Goal: Transaction & Acquisition: Purchase product/service

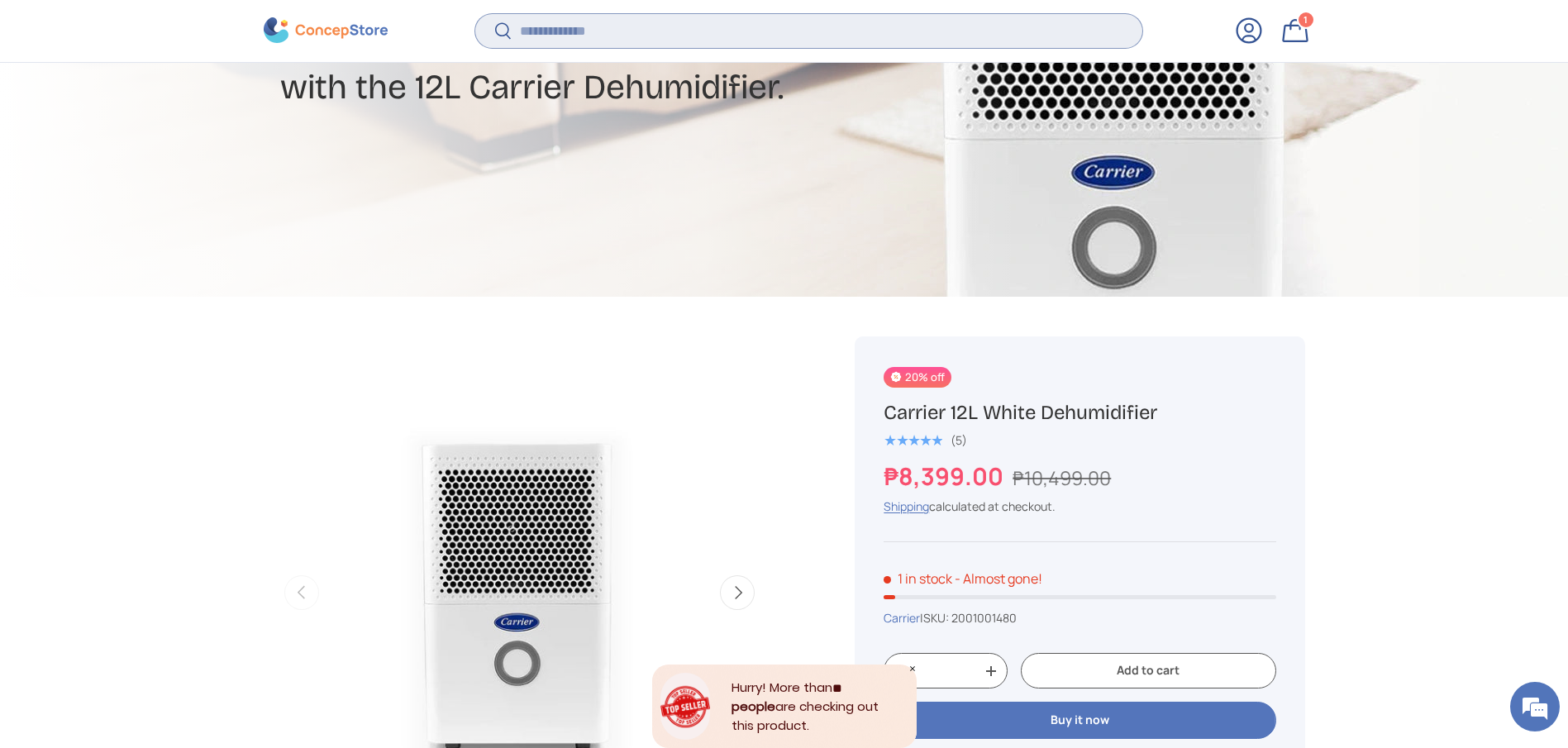
click at [713, 44] on input "Search" at bounding box center [808, 31] width 666 height 34
type input "***"
click at [475, 13] on button "Search" at bounding box center [493, 32] width 37 height 39
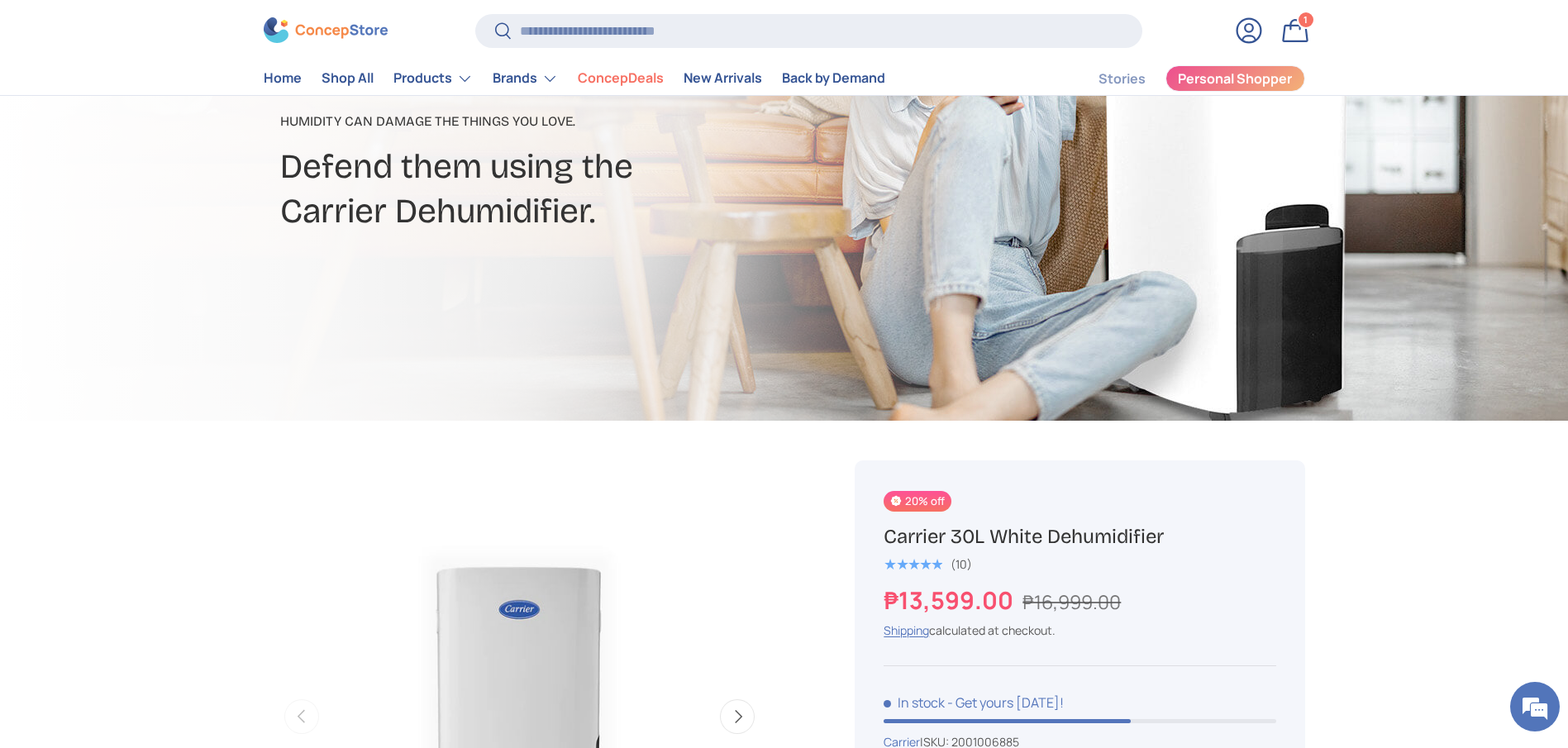
click at [967, 528] on h1 "Carrier 30L White Dehumidifier" at bounding box center [1080, 536] width 392 height 25
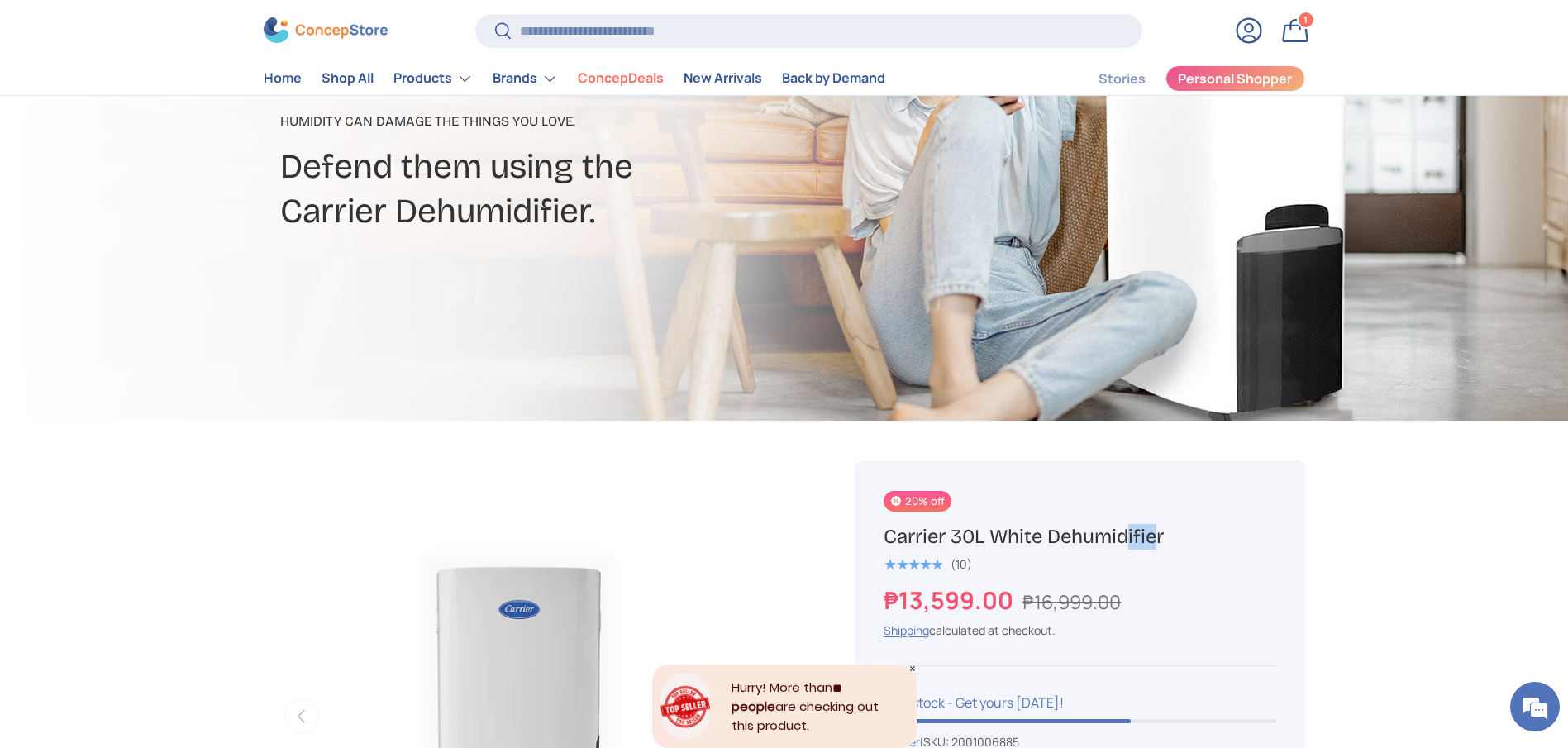
click at [967, 528] on h1 "Carrier 30L White Dehumidifier" at bounding box center [1080, 536] width 392 height 25
copy div "Carrier 30L White Dehumidifier"
drag, startPoint x: 1021, startPoint y: 597, endPoint x: 1164, endPoint y: 593, distance: 143.1
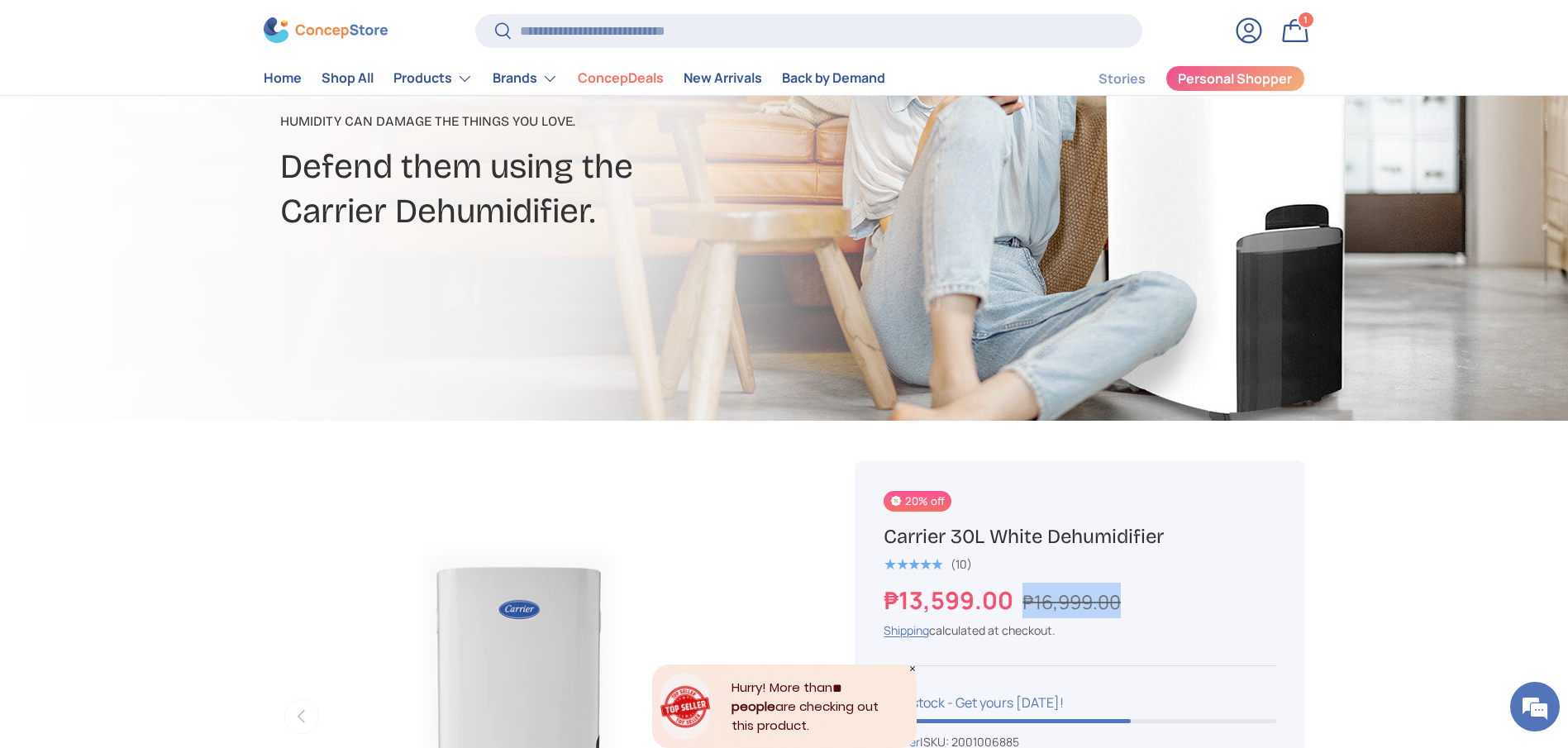
click at [1164, 593] on div "₱13,599.00 ₱16,999.00" at bounding box center [1080, 600] width 392 height 36
copy s "₱16,999.00"
copy strong "₱13,599.00"
drag, startPoint x: 1014, startPoint y: 594, endPoint x: 858, endPoint y: 599, distance: 156.1
click at [858, 599] on div "20% off Carrier 30L White Dehumidifier ★★★★★ (10) ₱13,599.00 ₱16,999.00 Unit pr…" at bounding box center [1079, 744] width 449 height 568
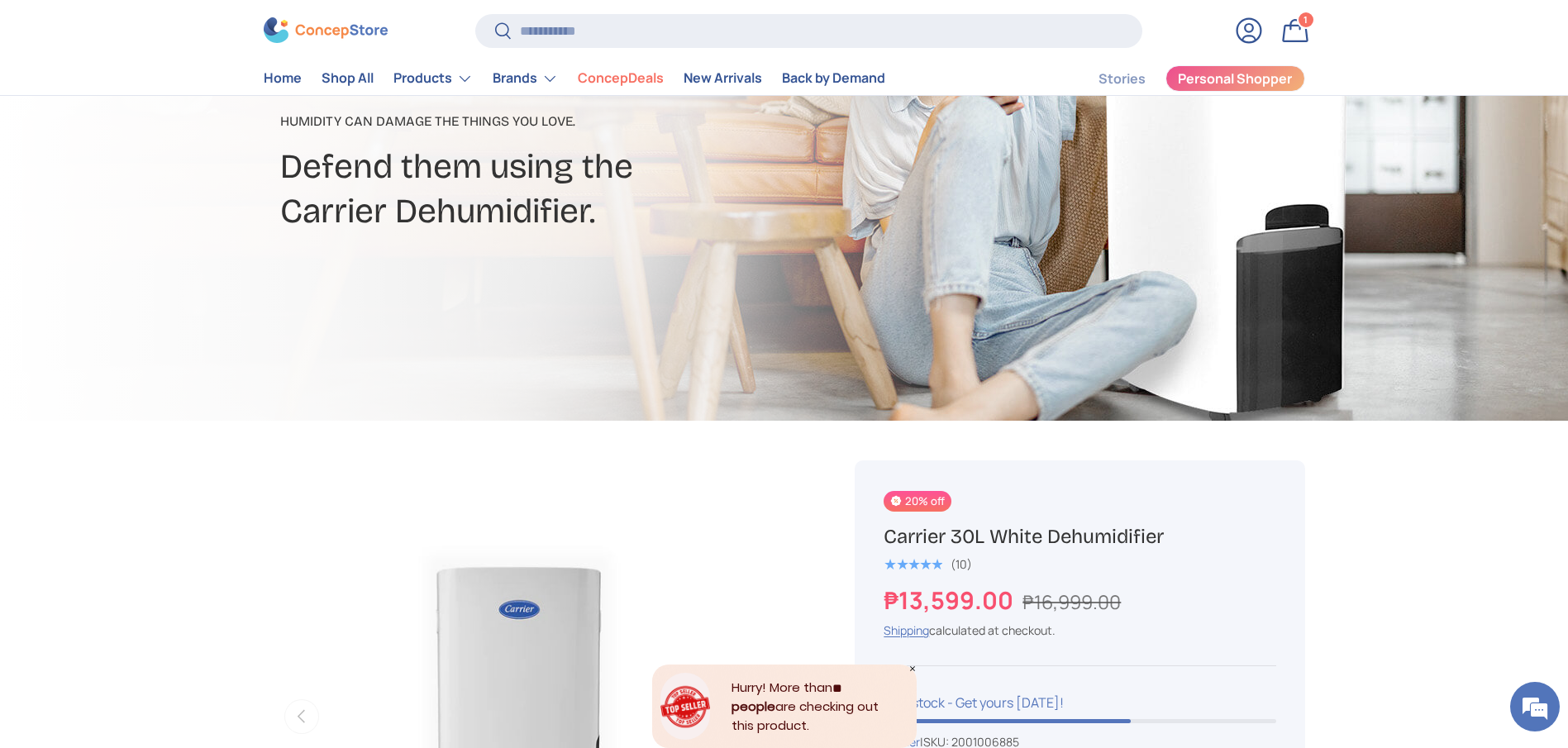
click at [1215, 511] on div "20% off" at bounding box center [1080, 502] width 392 height 24
